Goal: Transaction & Acquisition: Purchase product/service

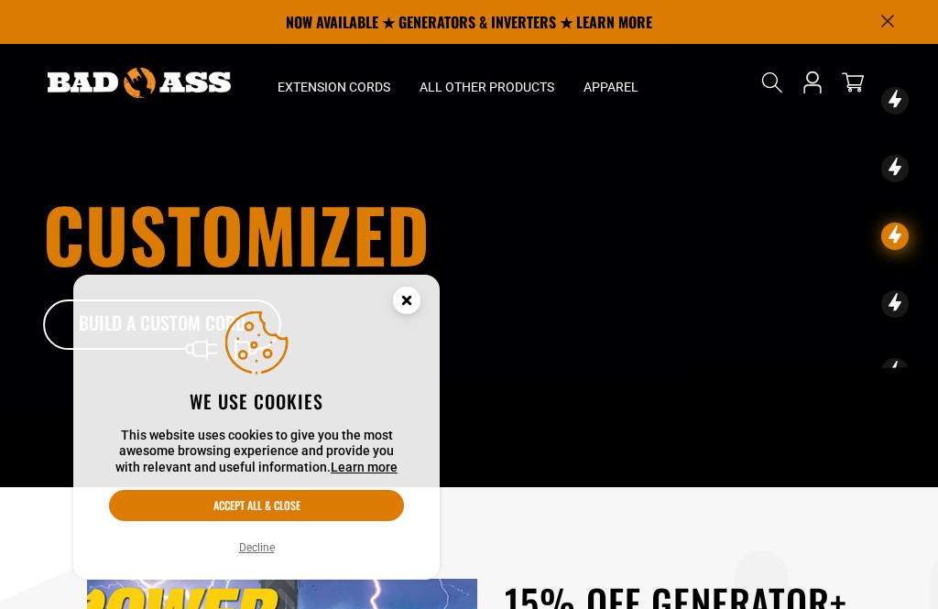
click at [403, 297] on icon "Cookie Consent" at bounding box center [406, 300] width 6 height 6
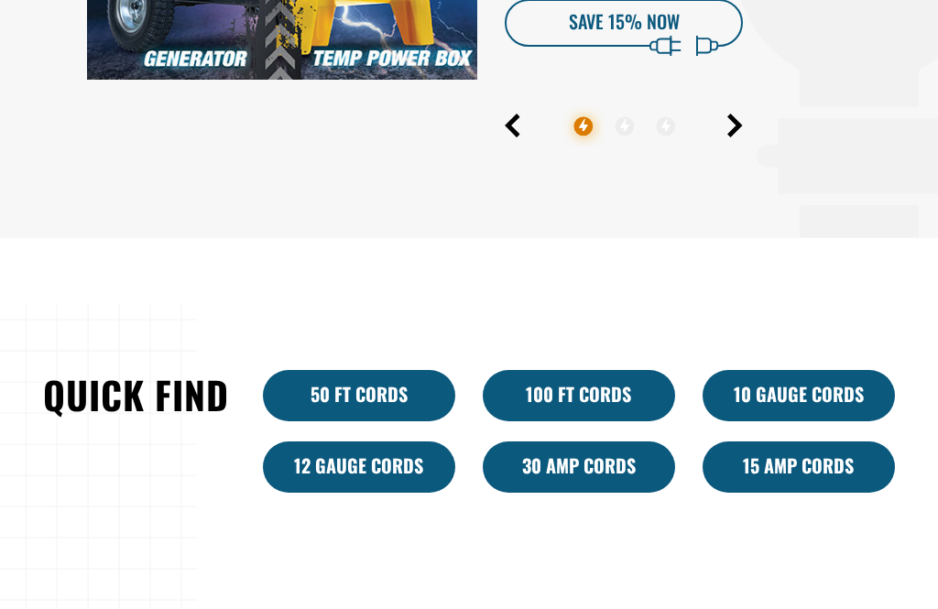
scroll to position [802, 0]
click at [400, 421] on link "50 ft cords" at bounding box center [359, 395] width 192 height 51
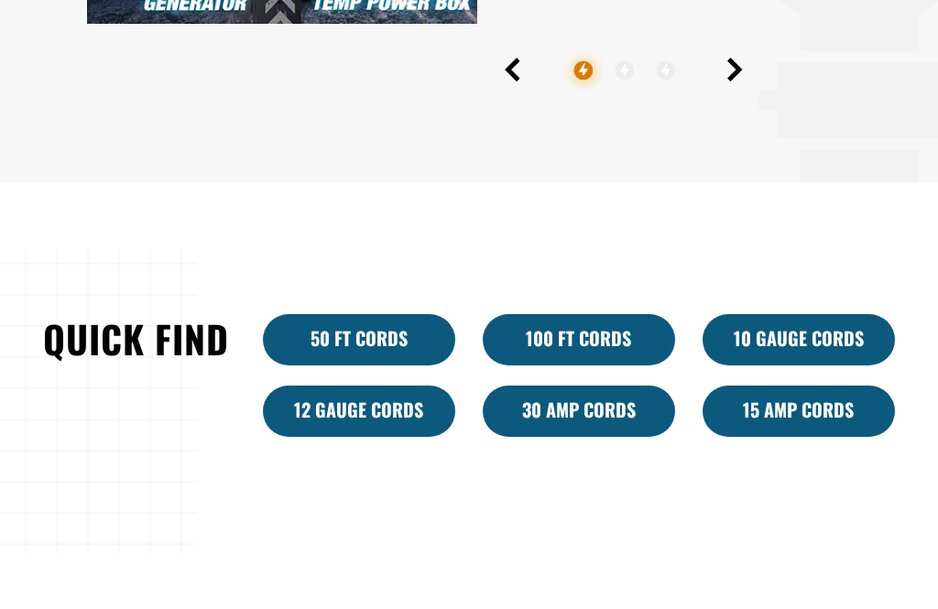
scroll to position [860, 0]
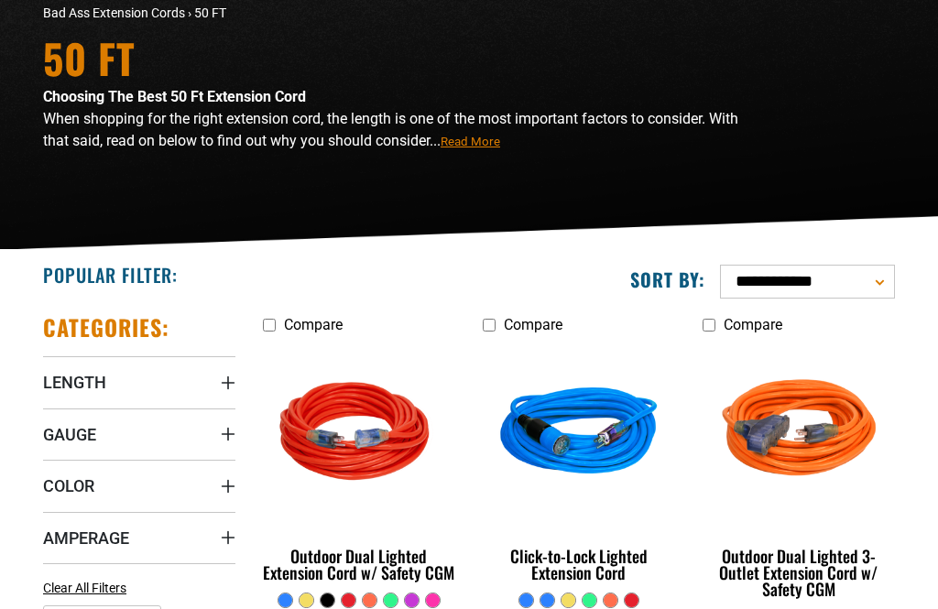
click at [612, 521] on img at bounding box center [579, 434] width 198 height 178
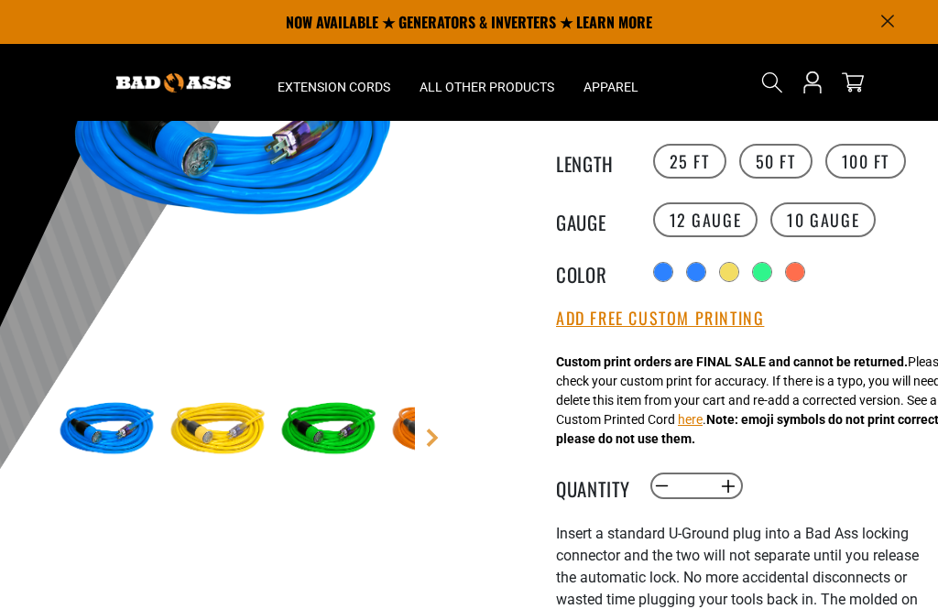
scroll to position [192, 0]
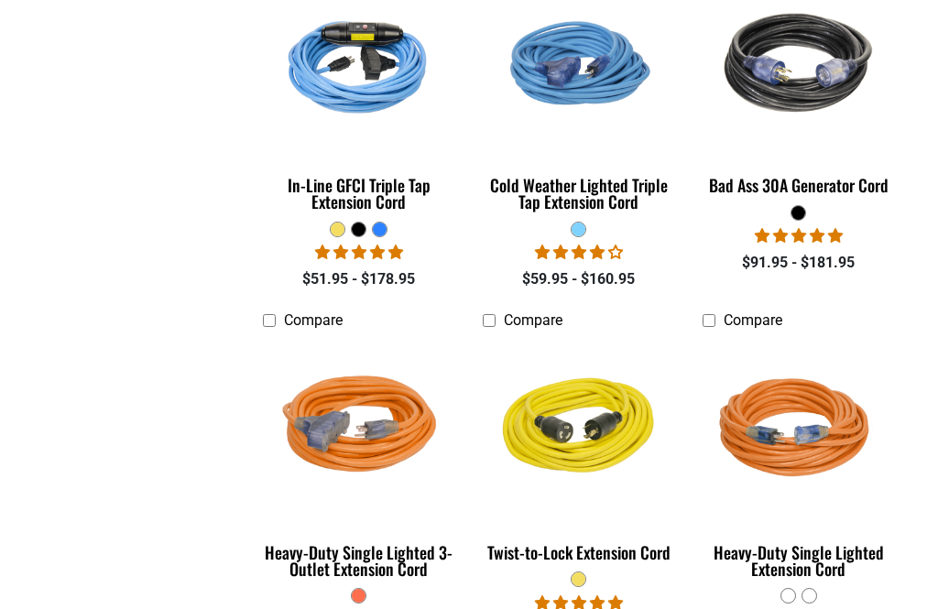
scroll to position [2433, 0]
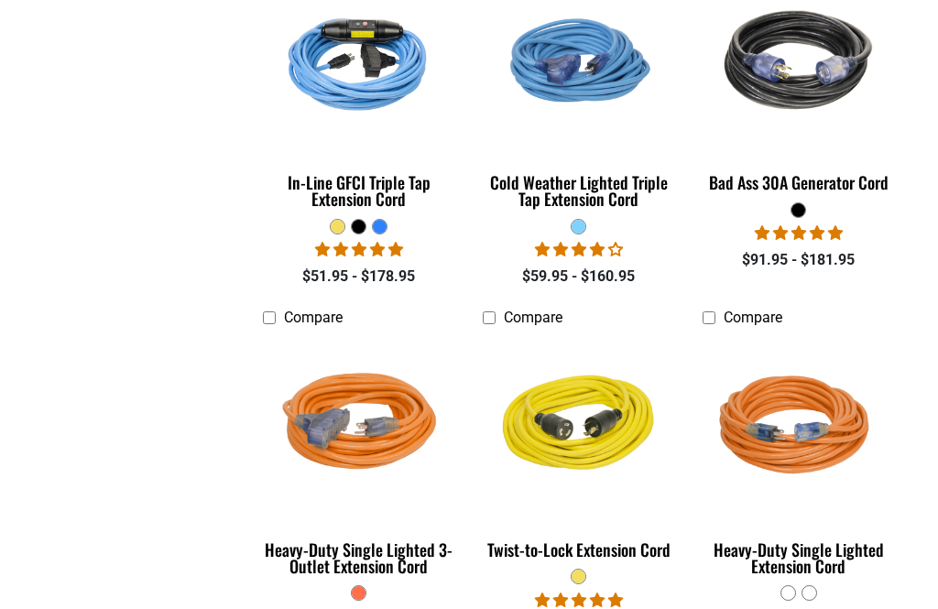
click at [610, 542] on div "Twist-to-Lock Extension Cord" at bounding box center [579, 550] width 192 height 16
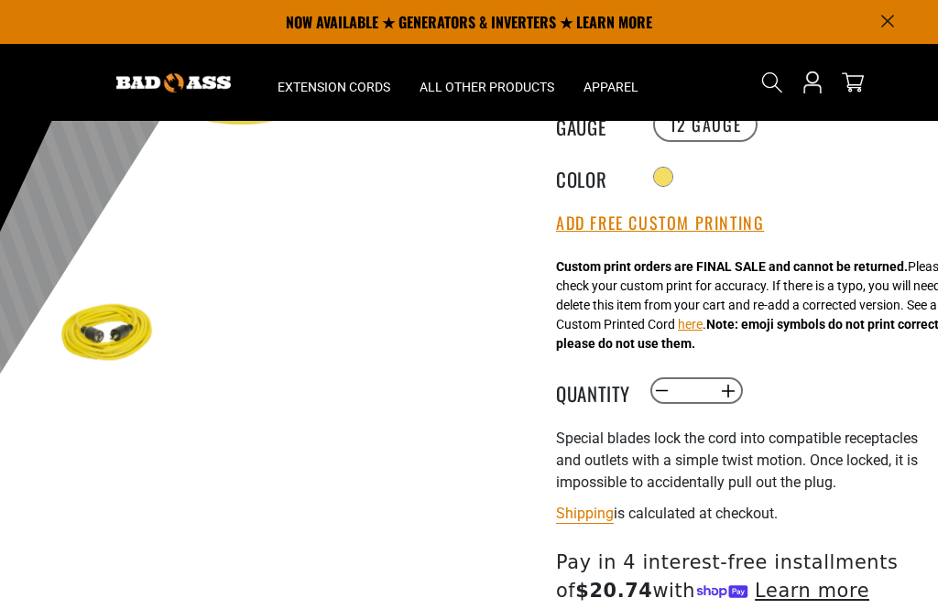
scroll to position [319, 0]
